Goal: Task Accomplishment & Management: Manage account settings

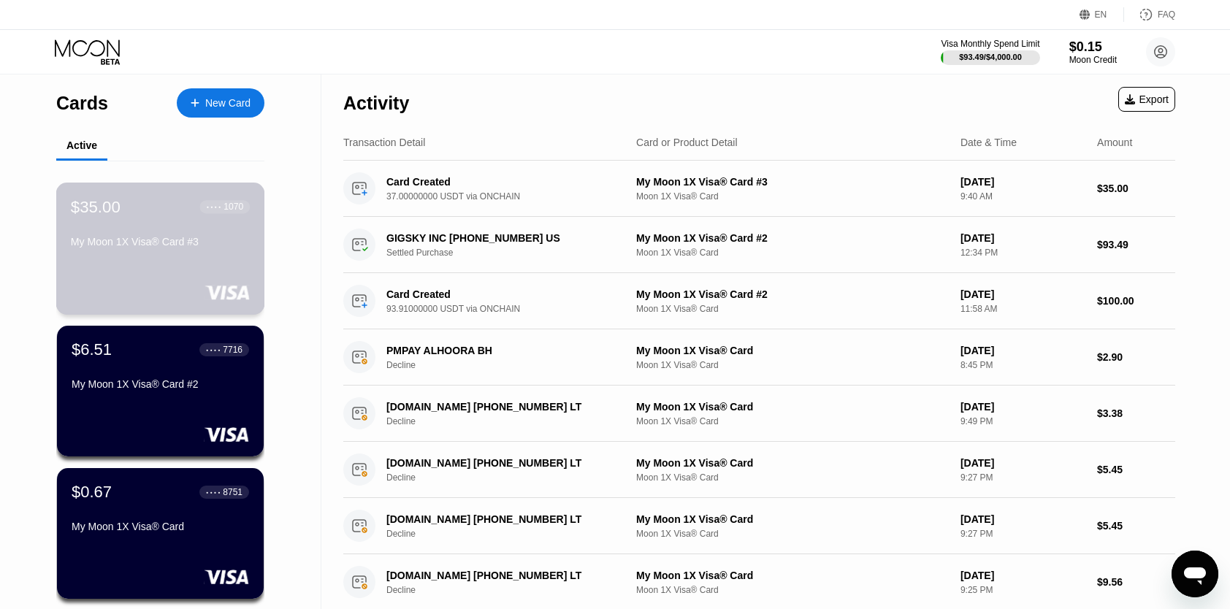
click at [160, 254] on div "My Moon 1X Visa® Card #3" at bounding box center [160, 245] width 179 height 18
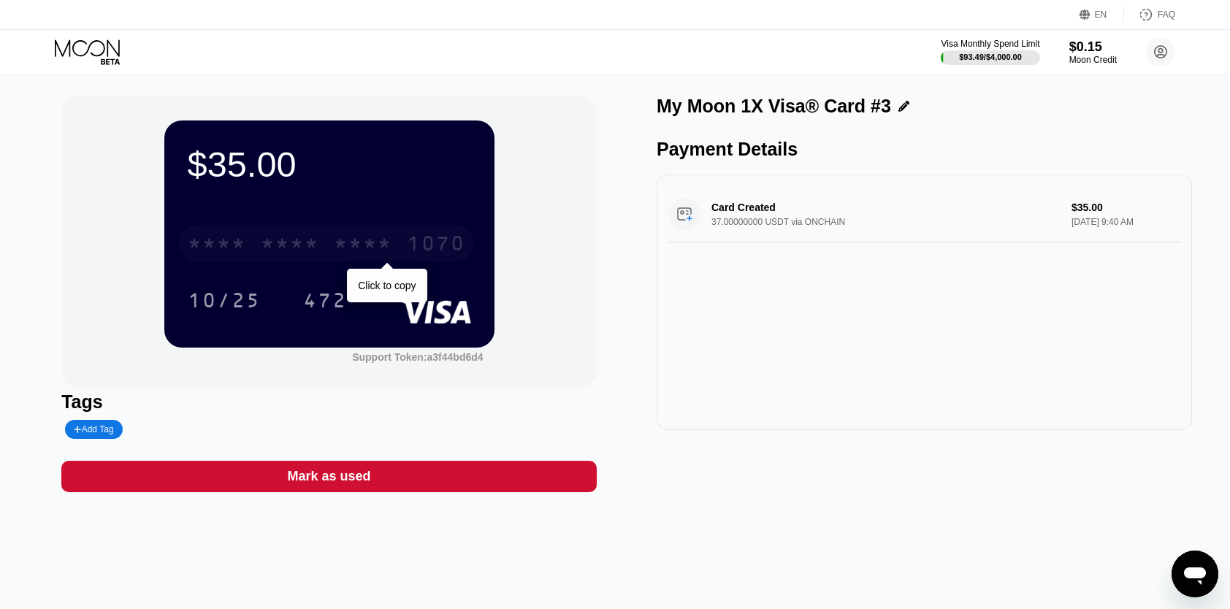
click at [351, 254] on div "* * * *" at bounding box center [363, 245] width 58 height 23
